Goal: Information Seeking & Learning: Find specific fact

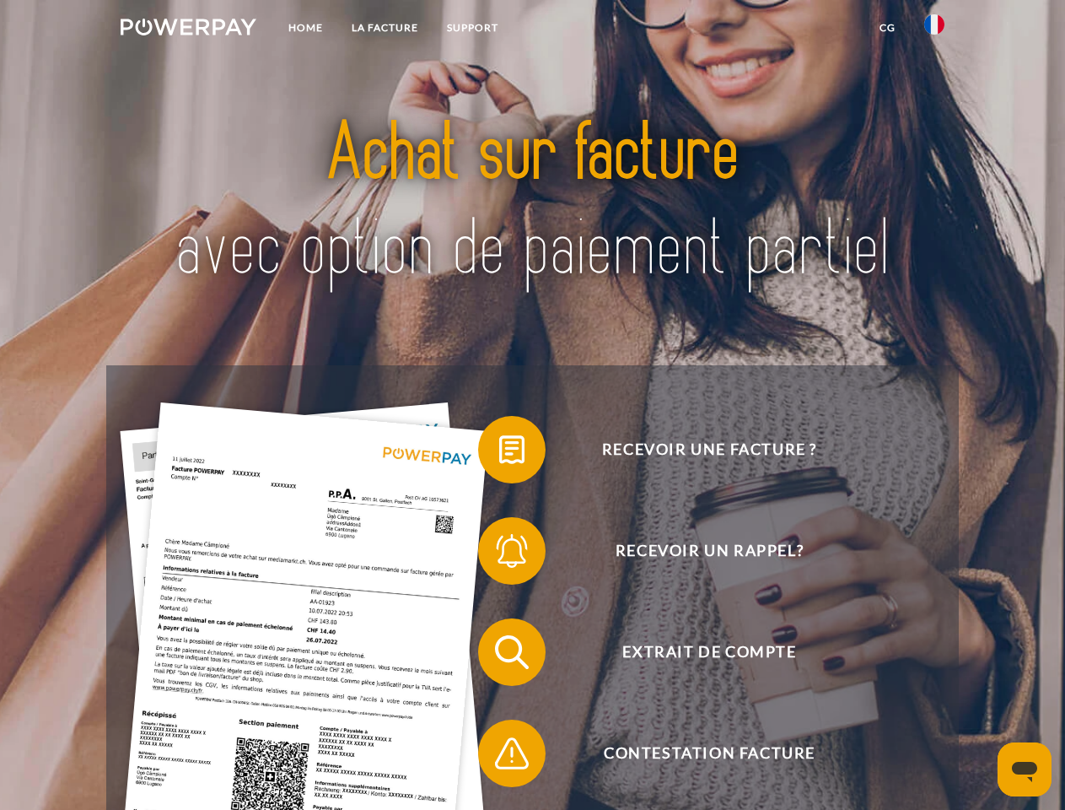
click at [188, 30] on img at bounding box center [189, 27] width 136 height 17
click at [934, 30] on img at bounding box center [934, 24] width 20 height 20
click at [887, 28] on link "CG" at bounding box center [887, 28] width 45 height 30
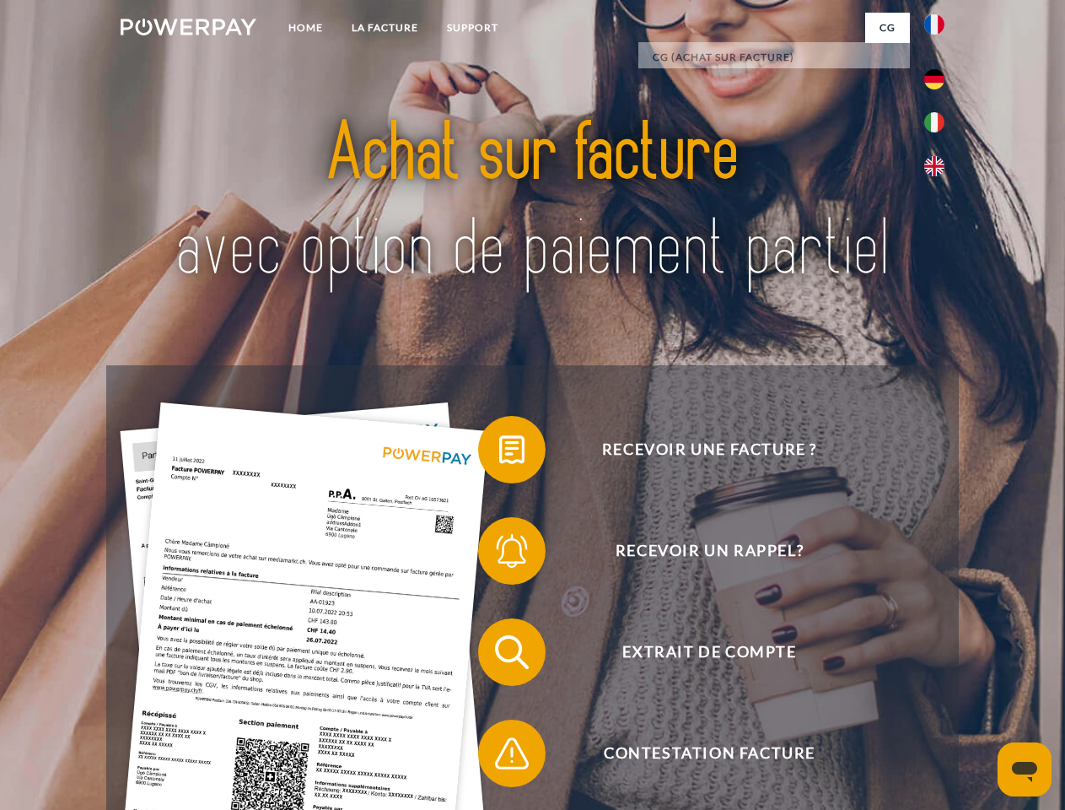
click at [499, 453] on span at bounding box center [486, 449] width 84 height 84
click at [499, 554] on span at bounding box center [486, 551] width 84 height 84
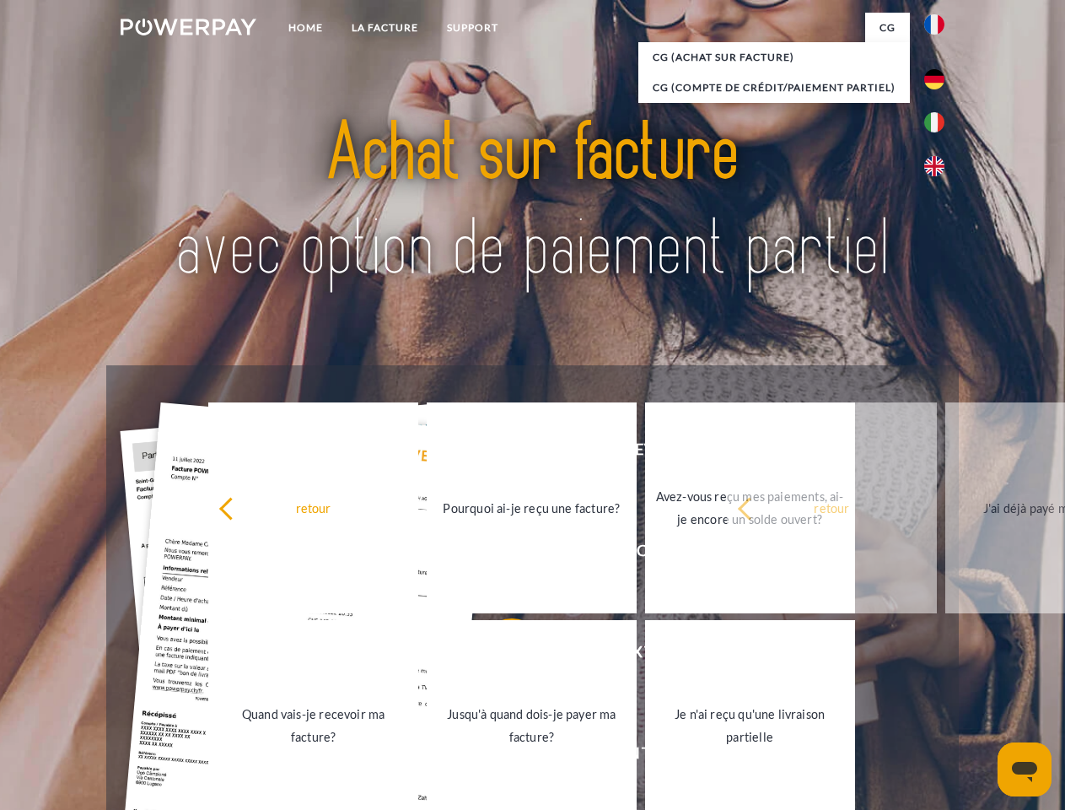
click at [499, 655] on link "Jusqu'à quand dois-je payer ma facture?" at bounding box center [532, 725] width 210 height 211
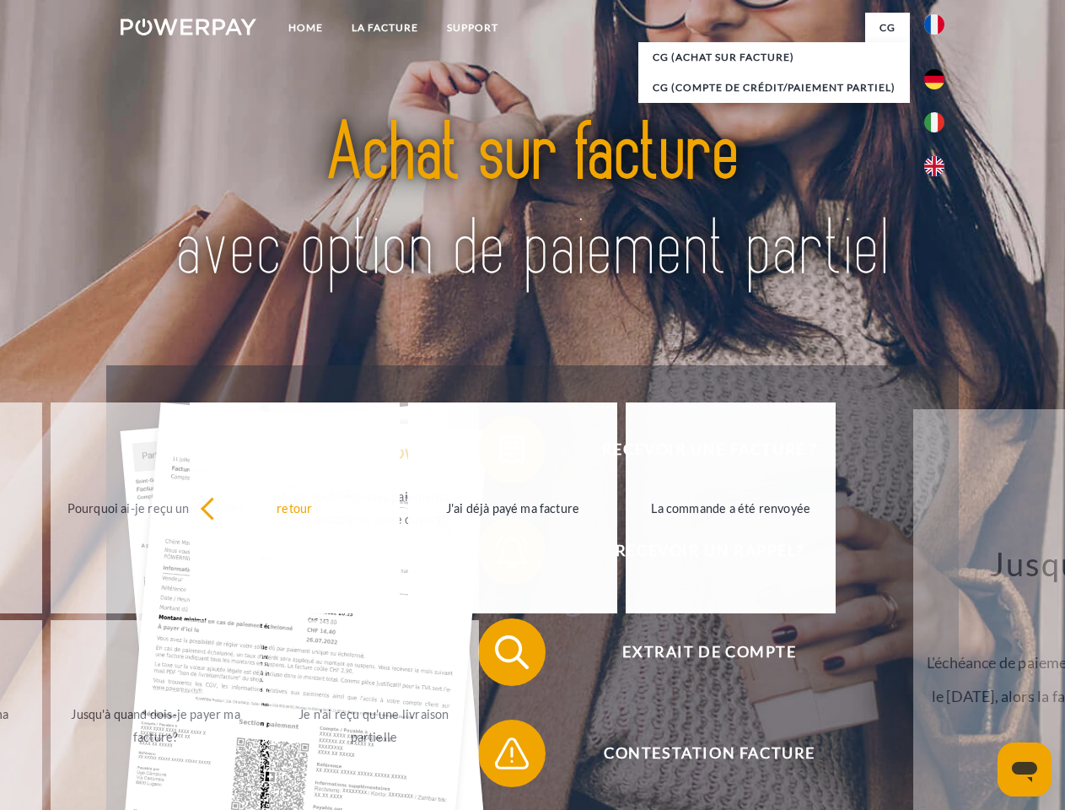
click at [499, 756] on span at bounding box center [486, 753] width 84 height 84
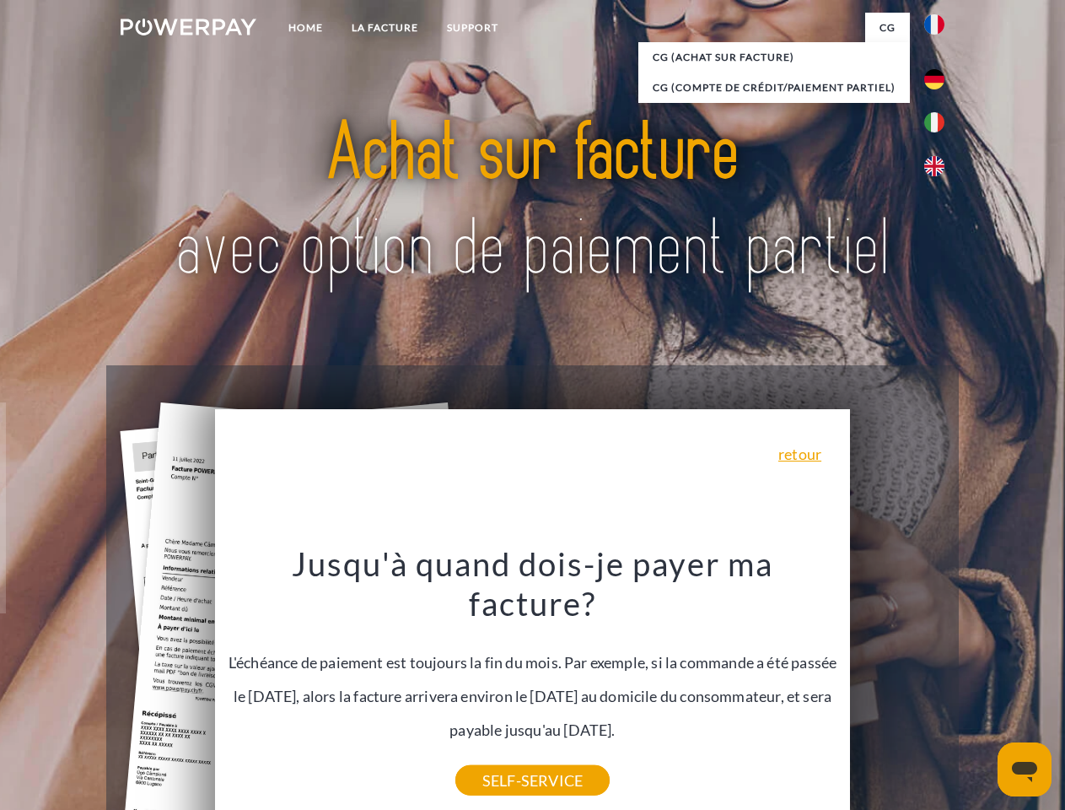
click at [1025, 769] on icon "Ouvrir la fenêtre de messagerie" at bounding box center [1024, 772] width 25 height 20
